Goal: Task Accomplishment & Management: Use online tool/utility

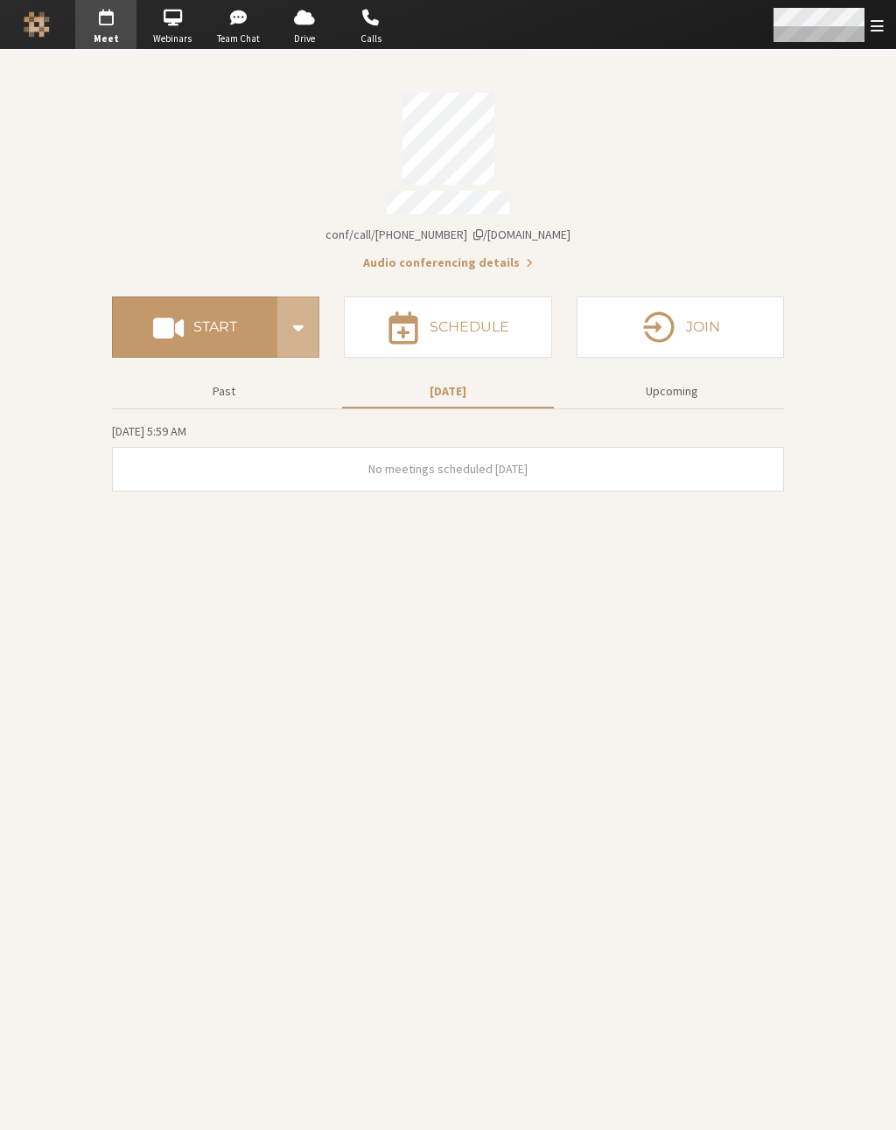
click at [874, 20] on span "Open menu" at bounding box center [876, 25] width 13 height 17
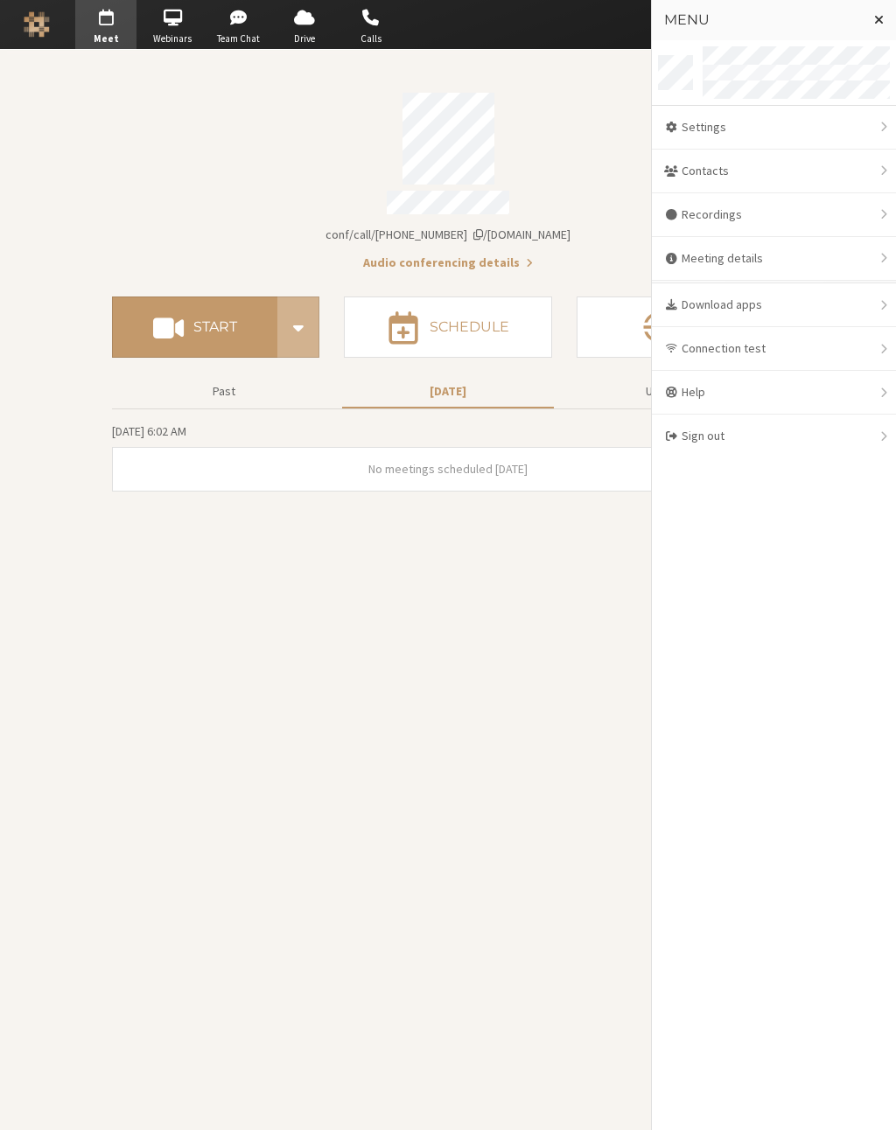
click at [874, 20] on span "Close menu" at bounding box center [879, 19] width 10 height 14
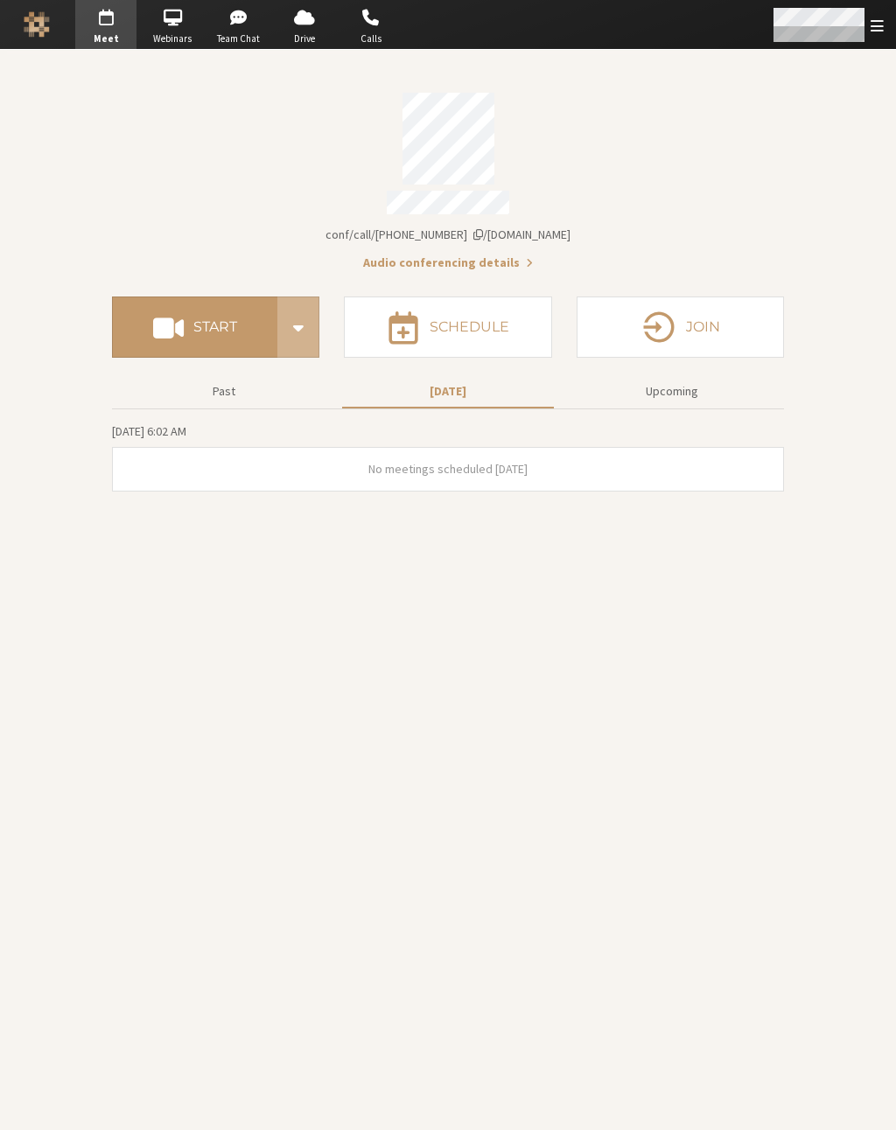
click at [874, 20] on span "Open menu" at bounding box center [876, 25] width 13 height 17
click at [353, 642] on section "Meeting link [DOMAIN_NAME]/conf/call/2961501 Audio conferencing details Start S…" at bounding box center [448, 590] width 896 height 1080
click at [208, 320] on h4 "Start" at bounding box center [215, 327] width 44 height 14
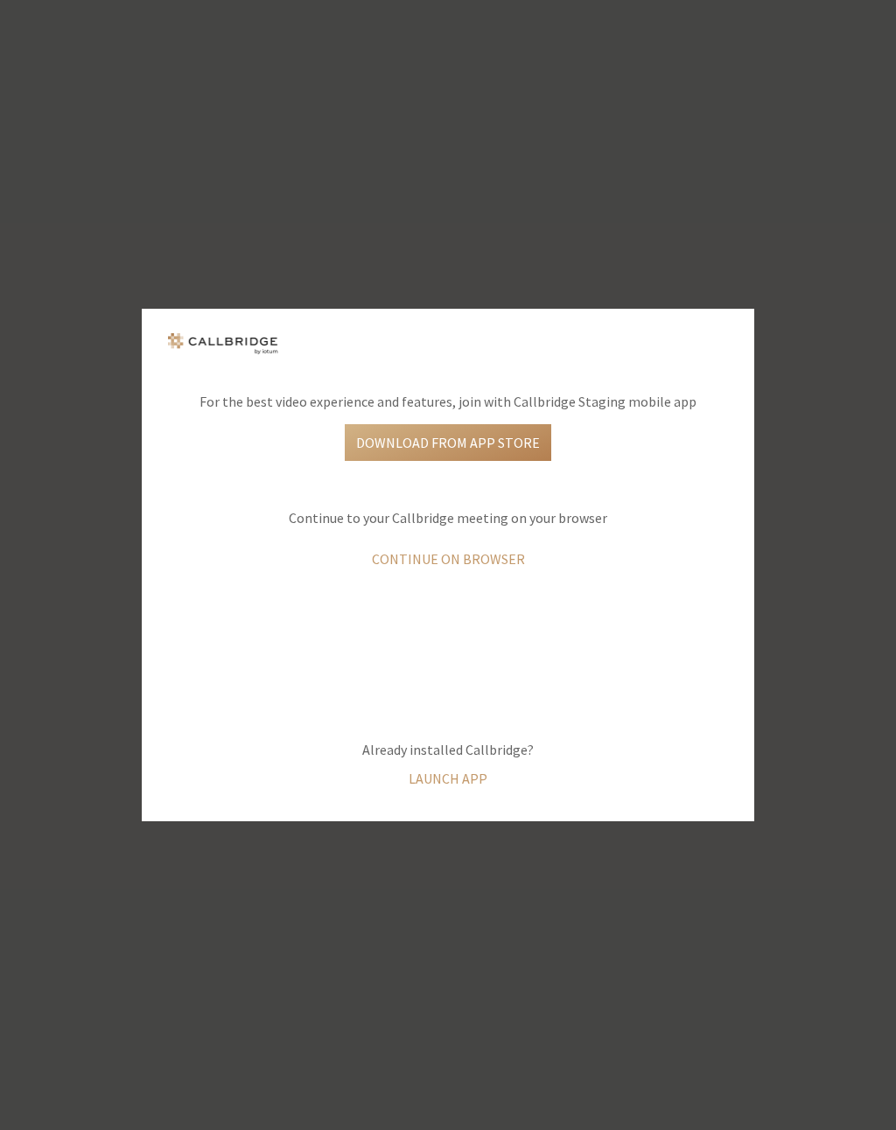
click at [455, 553] on button "Continue on browser" at bounding box center [448, 559] width 176 height 37
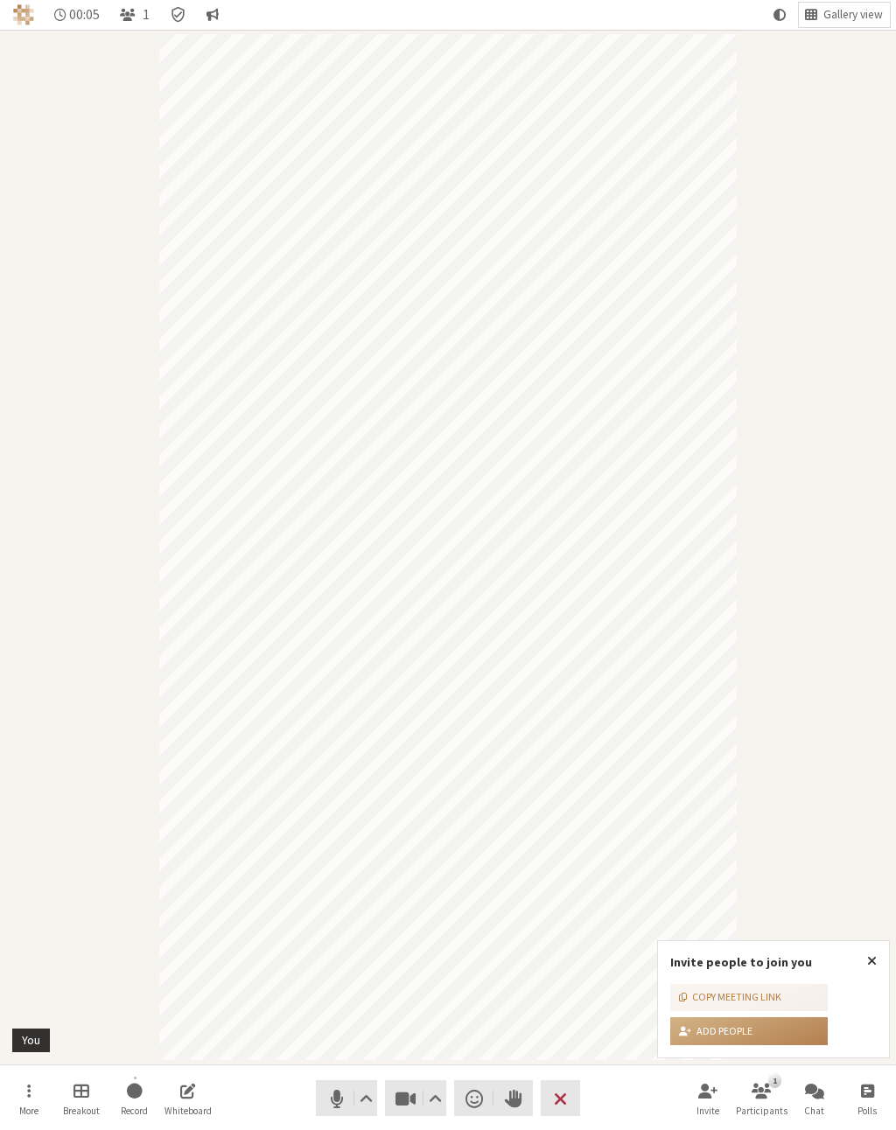
click at [879, 953] on button "Close popover" at bounding box center [872, 961] width 34 height 40
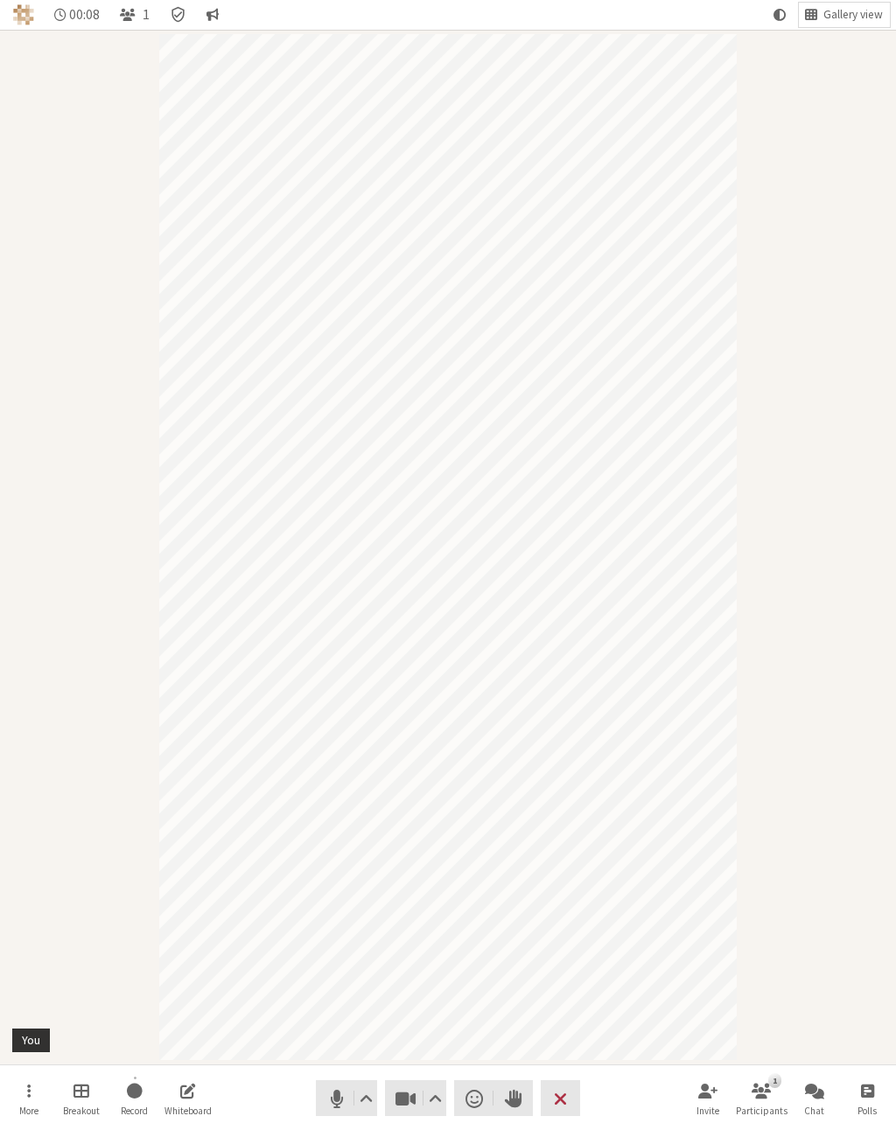
click at [571, 1080] on button "Leave" at bounding box center [560, 1098] width 39 height 36
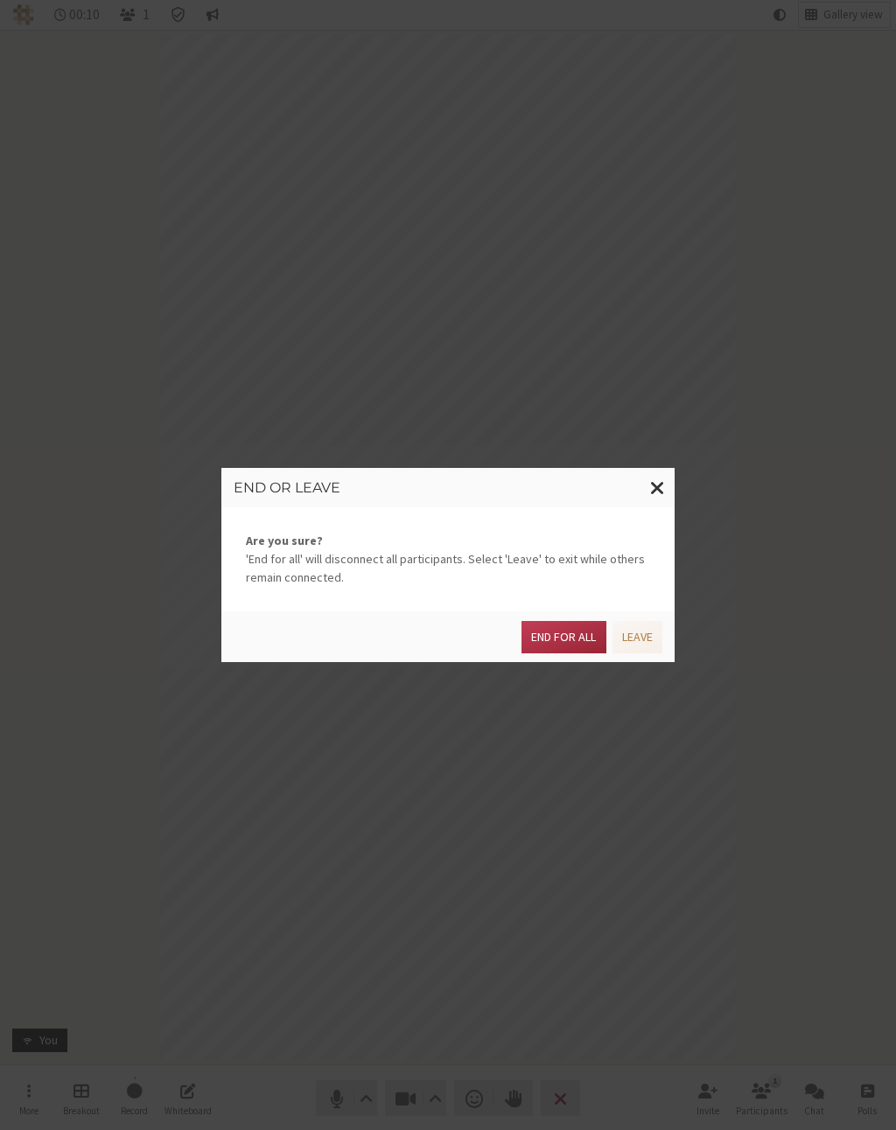
click at [526, 635] on button "End for all" at bounding box center [563, 637] width 84 height 32
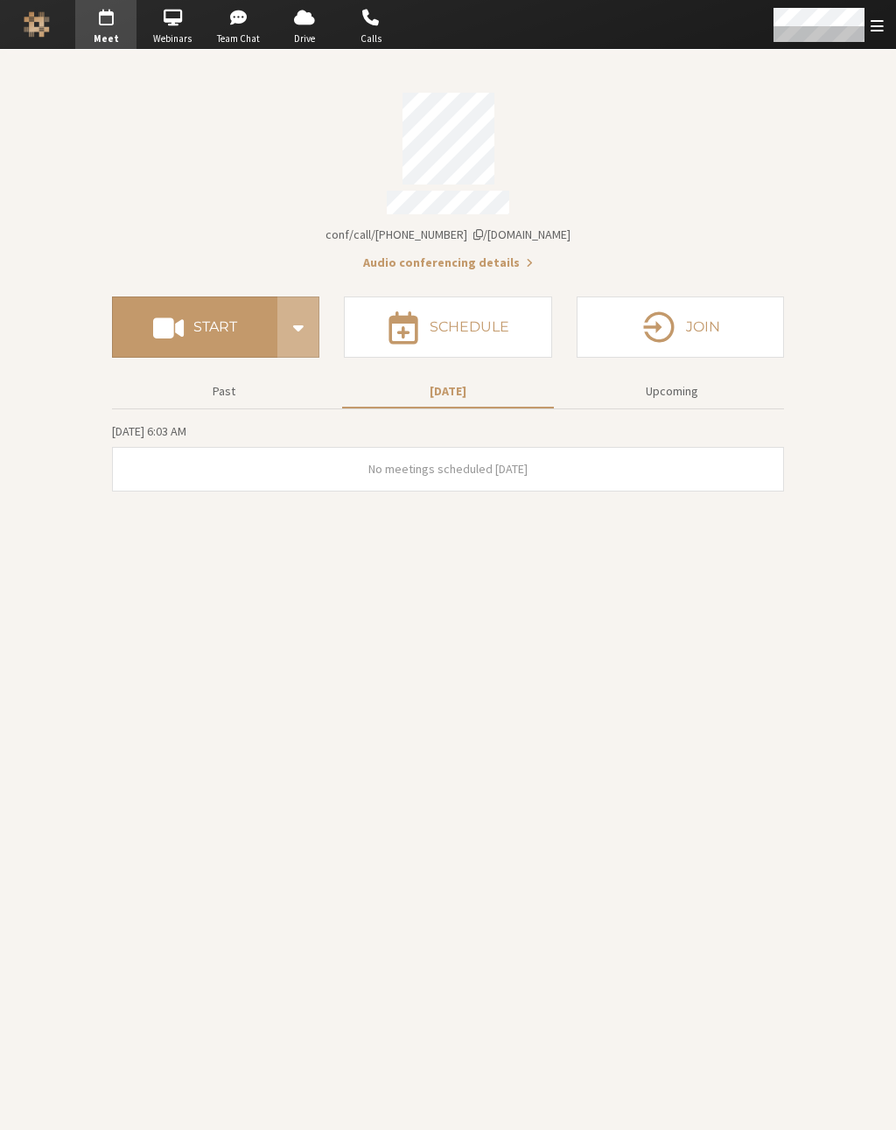
click at [806, 143] on section "Meeting link [DOMAIN_NAME]/conf/call/2961501 Audio conferencing details Start S…" at bounding box center [448, 590] width 896 height 1080
click at [864, 47] on div "Open menu" at bounding box center [826, 24] width 137 height 49
click at [262, 514] on section "Meeting link [DOMAIN_NAME]/conf/call/2961501 Audio conferencing details Start S…" at bounding box center [448, 590] width 896 height 1080
